Goal: Learn about a topic: Learn about a topic

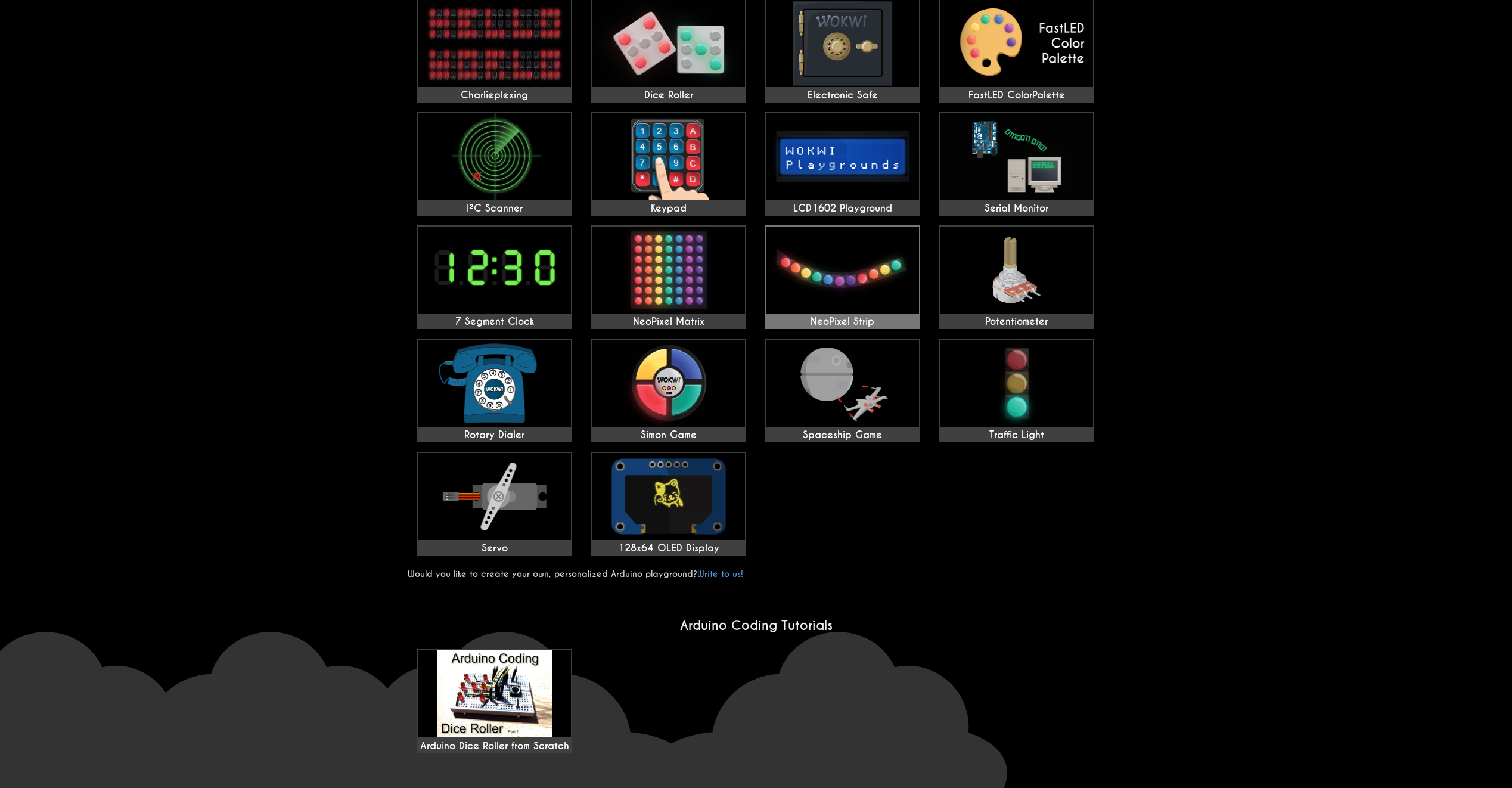
scroll to position [239, 0]
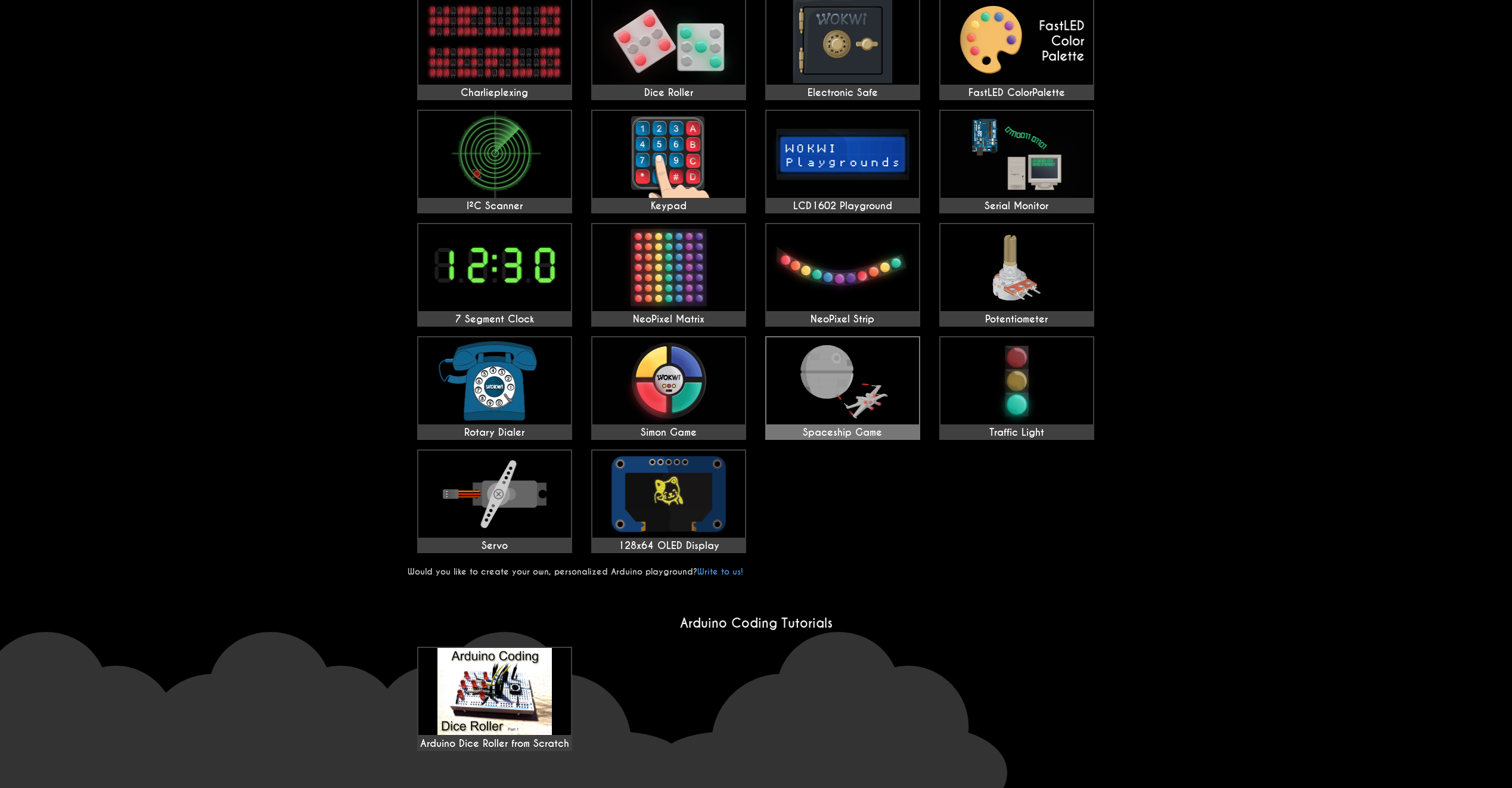
click at [836, 421] on img at bounding box center [842, 380] width 153 height 87
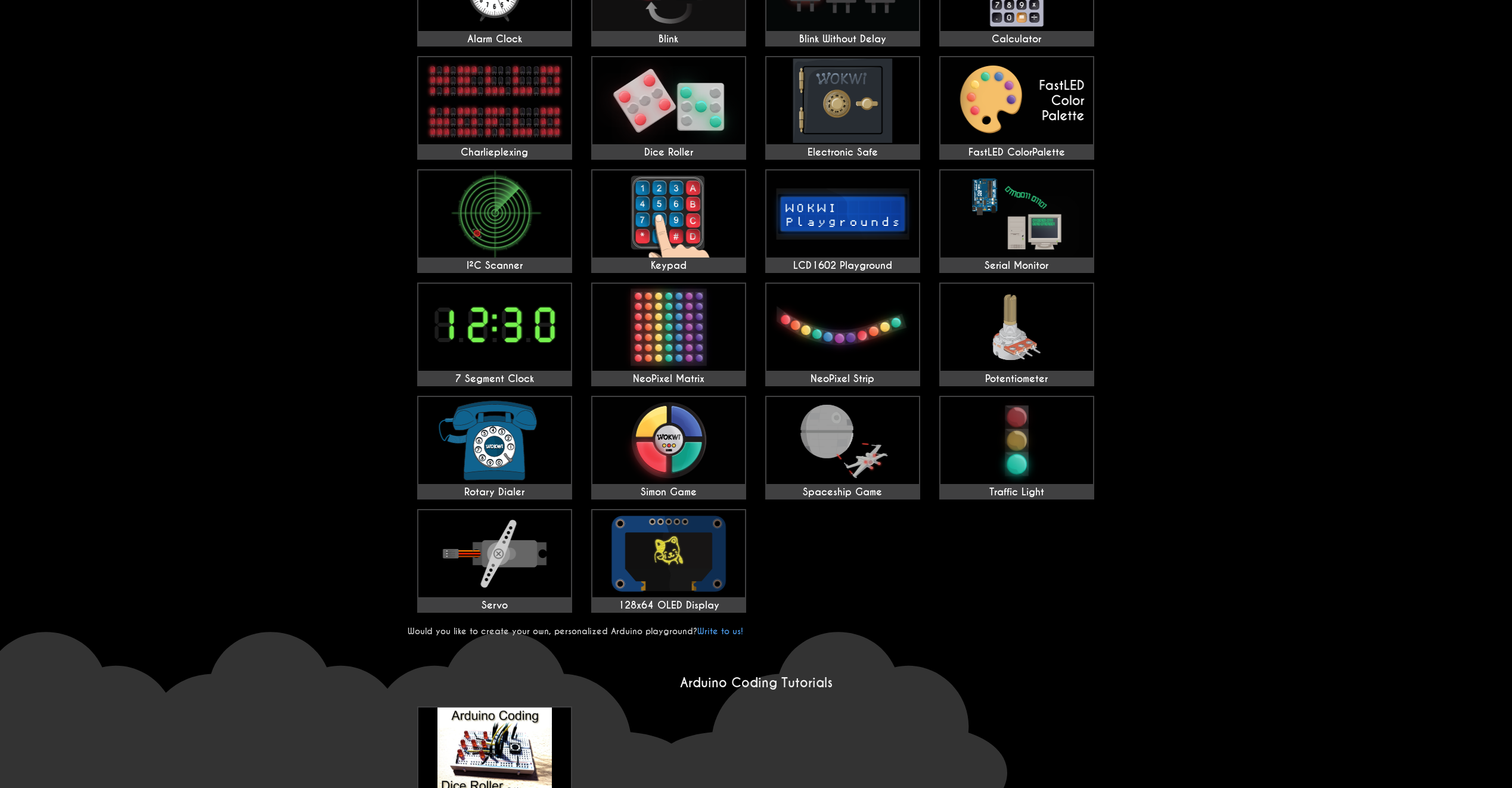
scroll to position [0, 0]
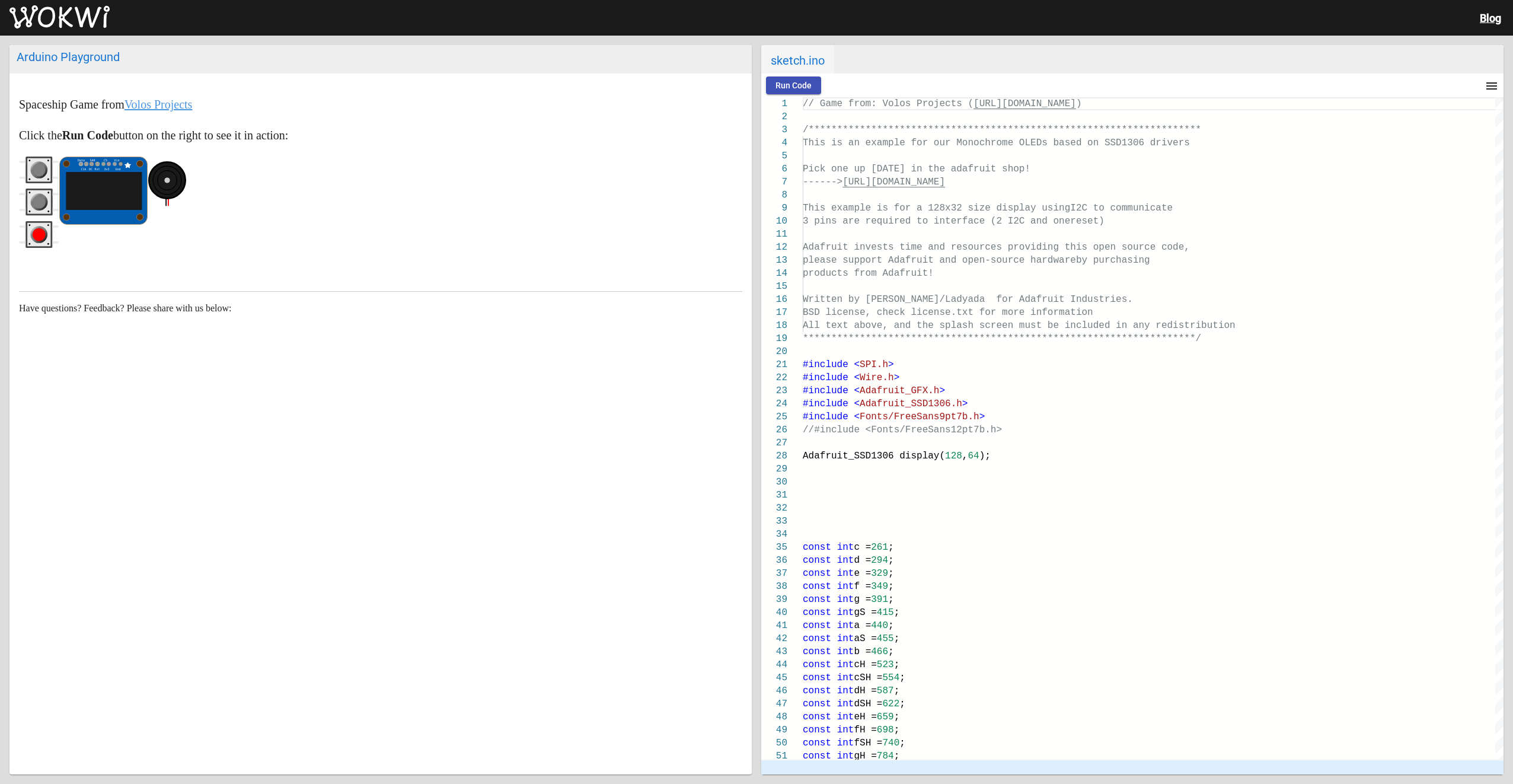
click at [39, 229] on circle "red pushbutton" at bounding box center [39, 235] width 13 height 13
click at [39, 170] on circle "gray pushbutton" at bounding box center [39, 170] width 13 height 13
